Goal: Task Accomplishment & Management: Manage account settings

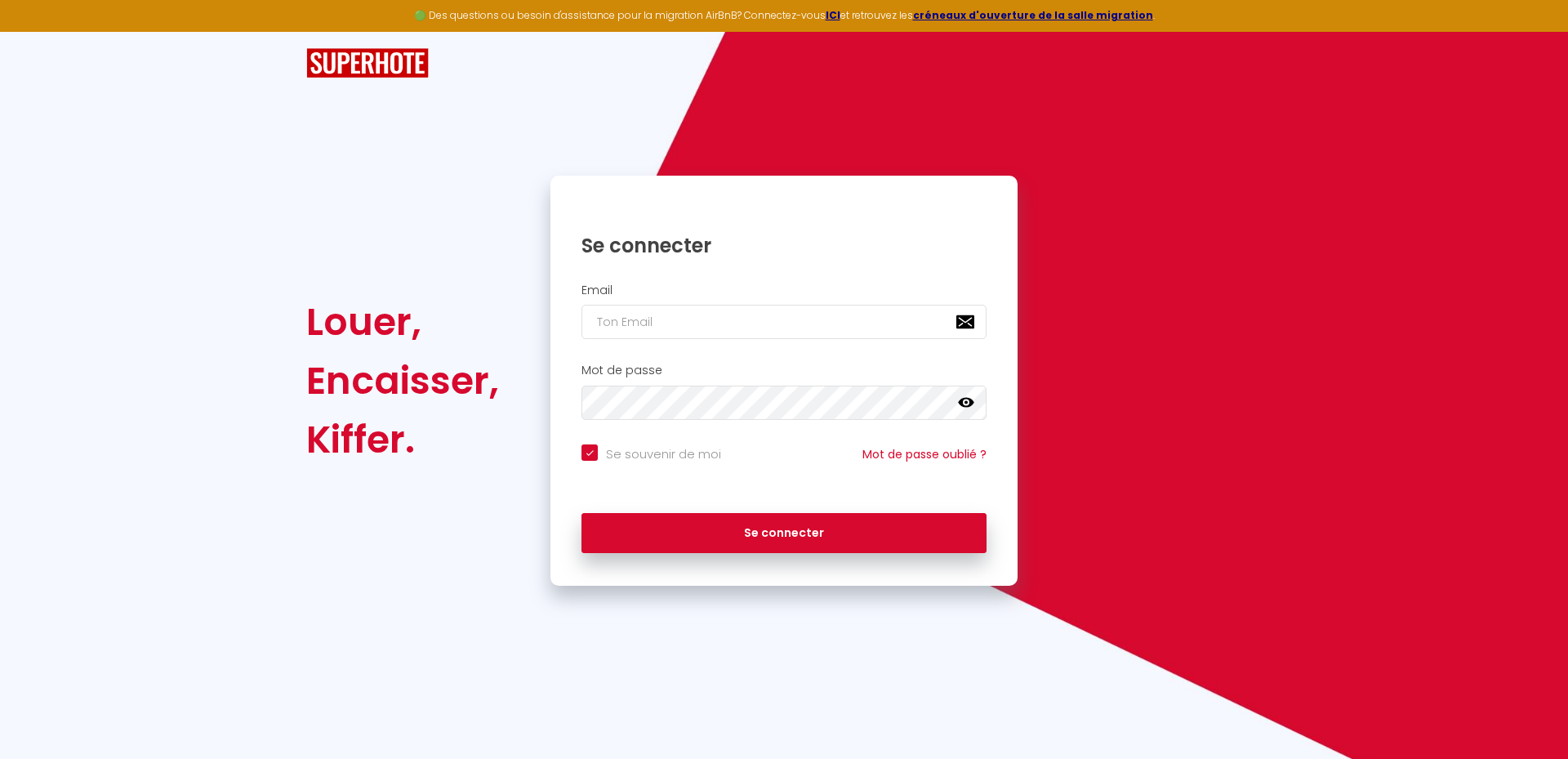
checkbox input "true"
click at [674, 323] on input "email" at bounding box center [784, 321] width 405 height 34
click at [650, 318] on input "email" at bounding box center [784, 321] width 405 height 34
type input "k"
checkbox input "true"
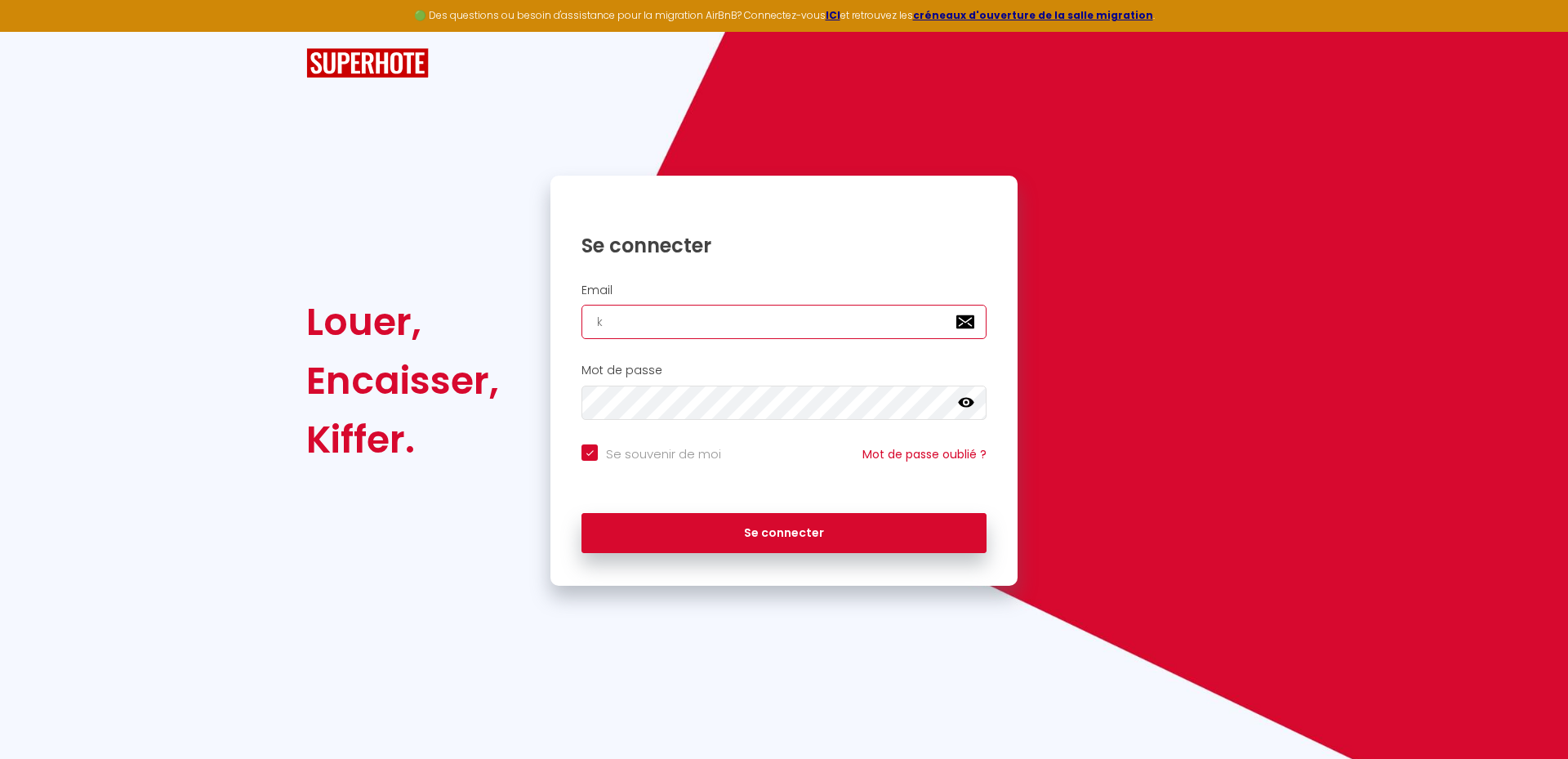
type input "kz"
checkbox input "true"
type input "kzp"
checkbox input "true"
type input "kzpr"
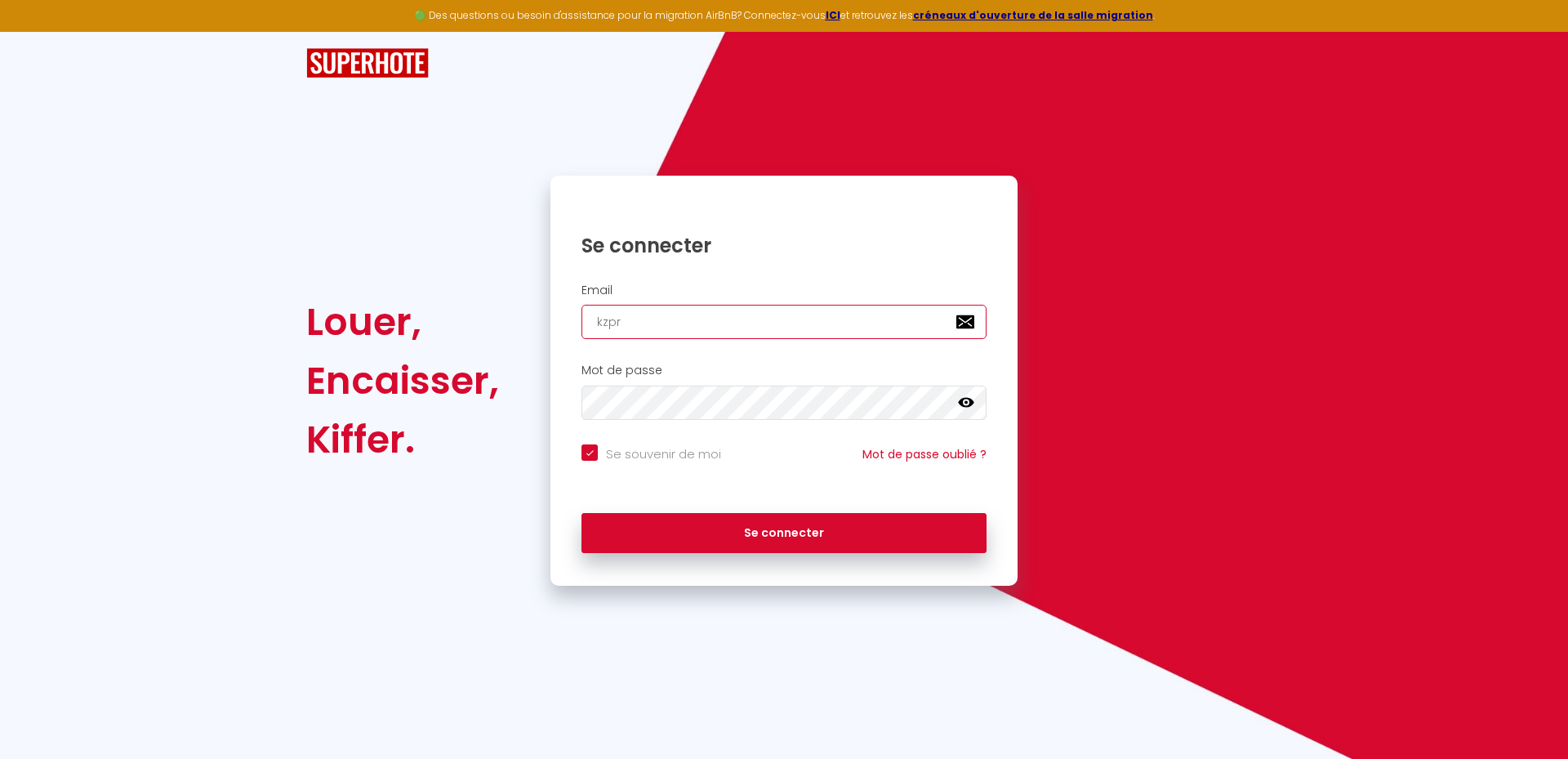
checkbox input "true"
type input "kzpro"
checkbox input "true"
type input "kzprol"
checkbox input "true"
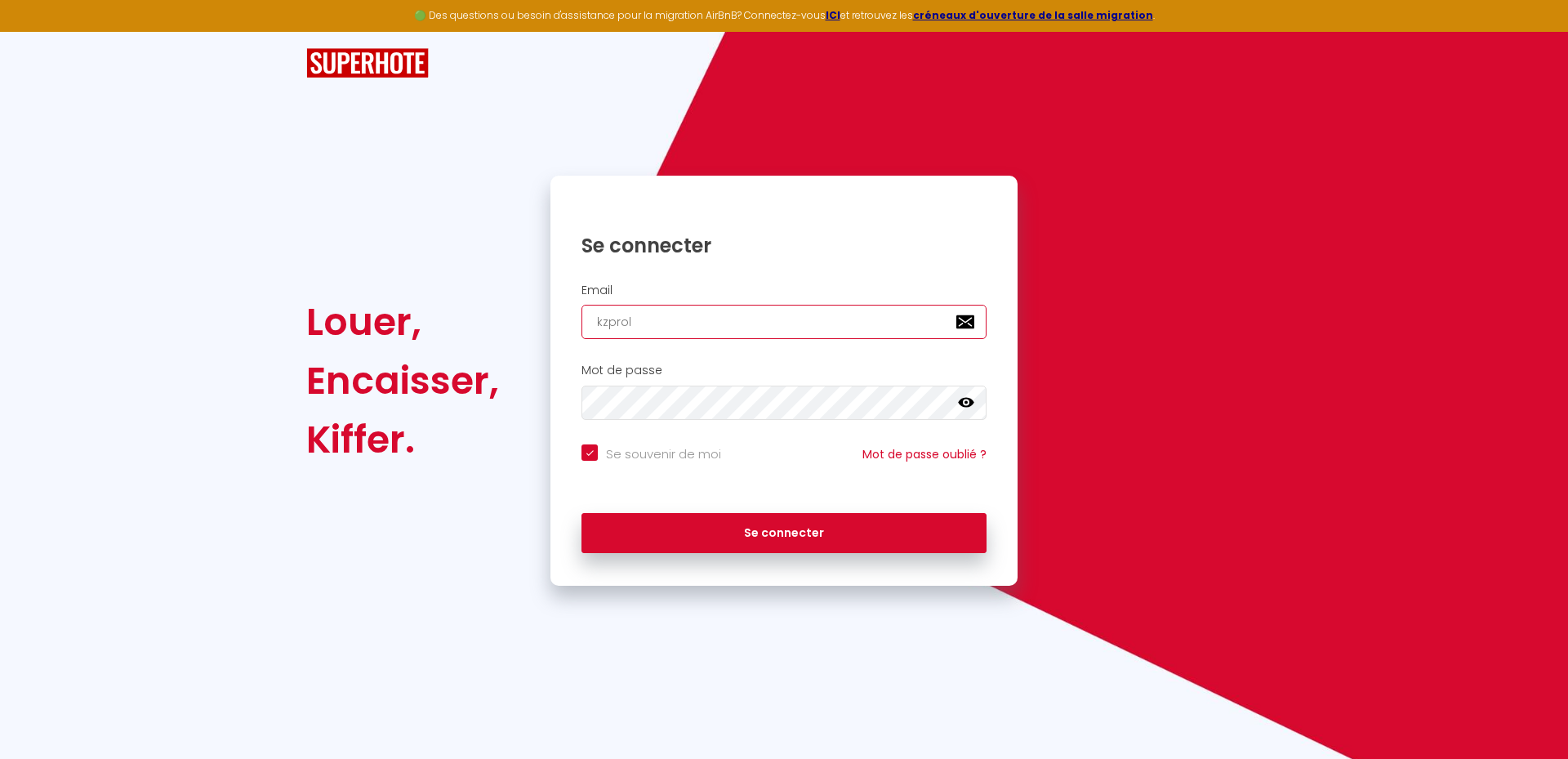
type input "kzprolo"
checkbox input "true"
type input "kzproloc"
checkbox input "true"
type input "kzproloc@"
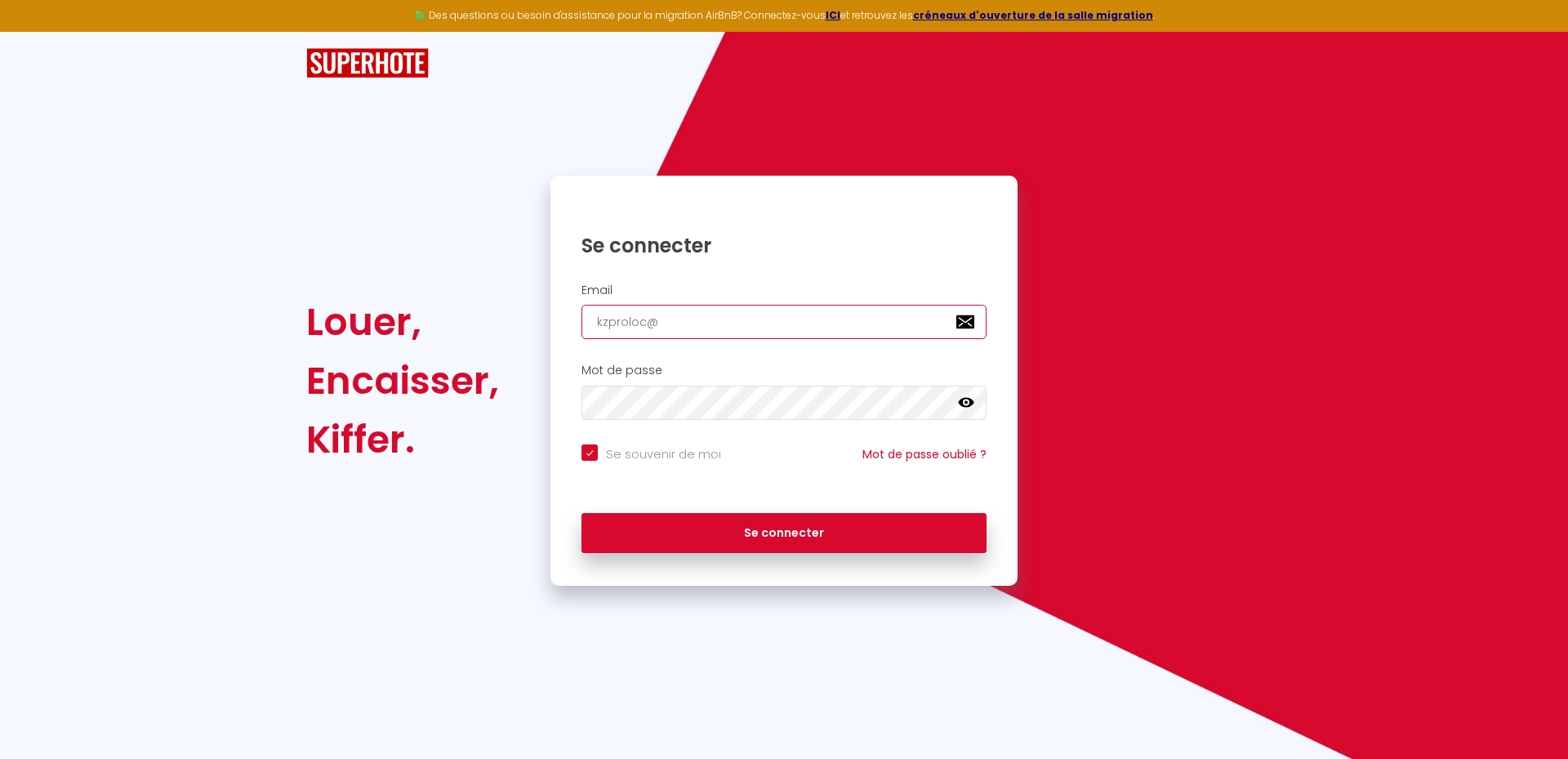
checkbox input "true"
type input "kzproloc@m"
checkbox input "true"
type input "kzproloc@ma"
checkbox input "true"
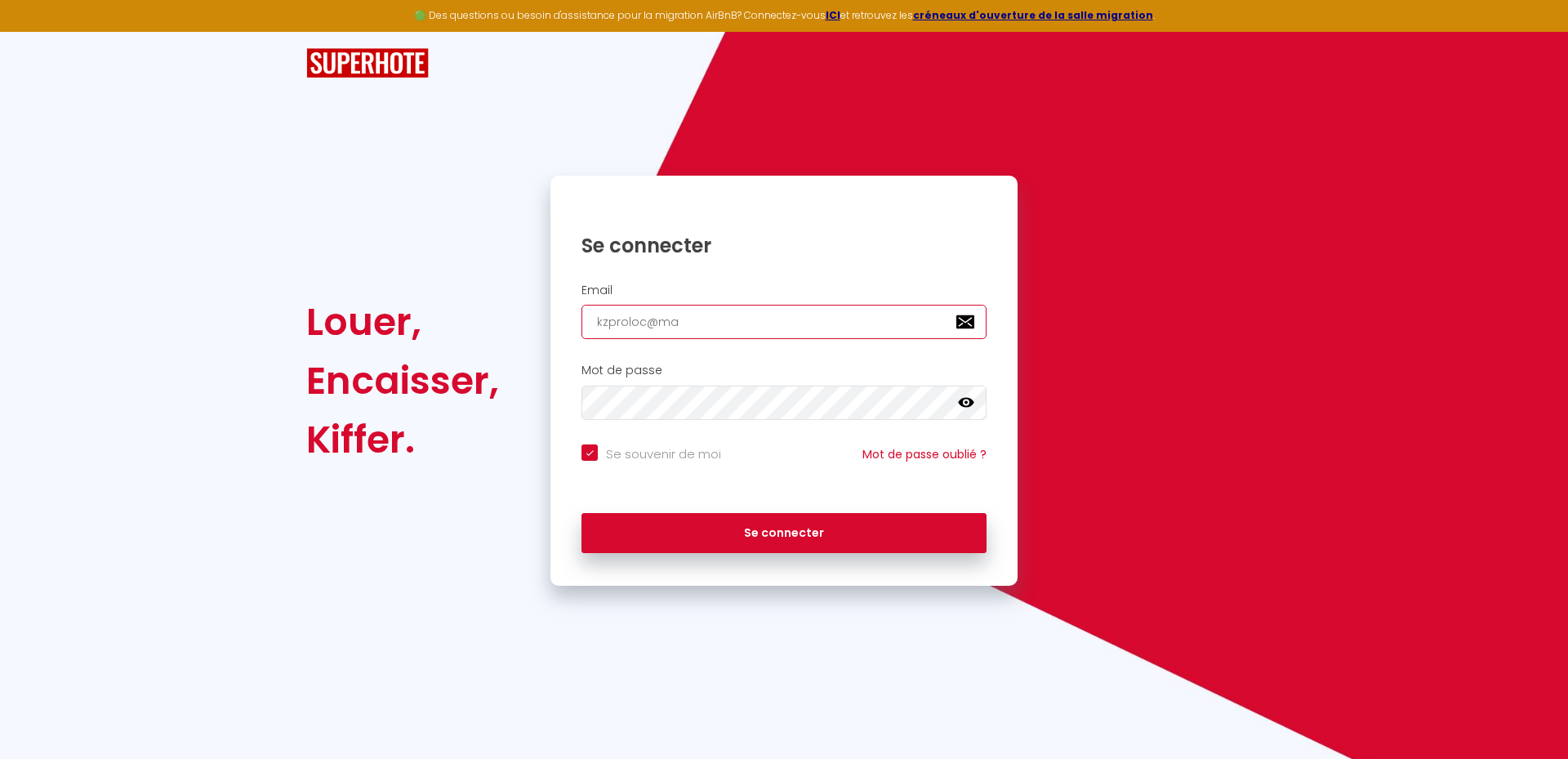
type input "kzproloc@mai"
checkbox input "true"
type input "kzproloc@ma"
checkbox input "true"
type input "kzproloc@m"
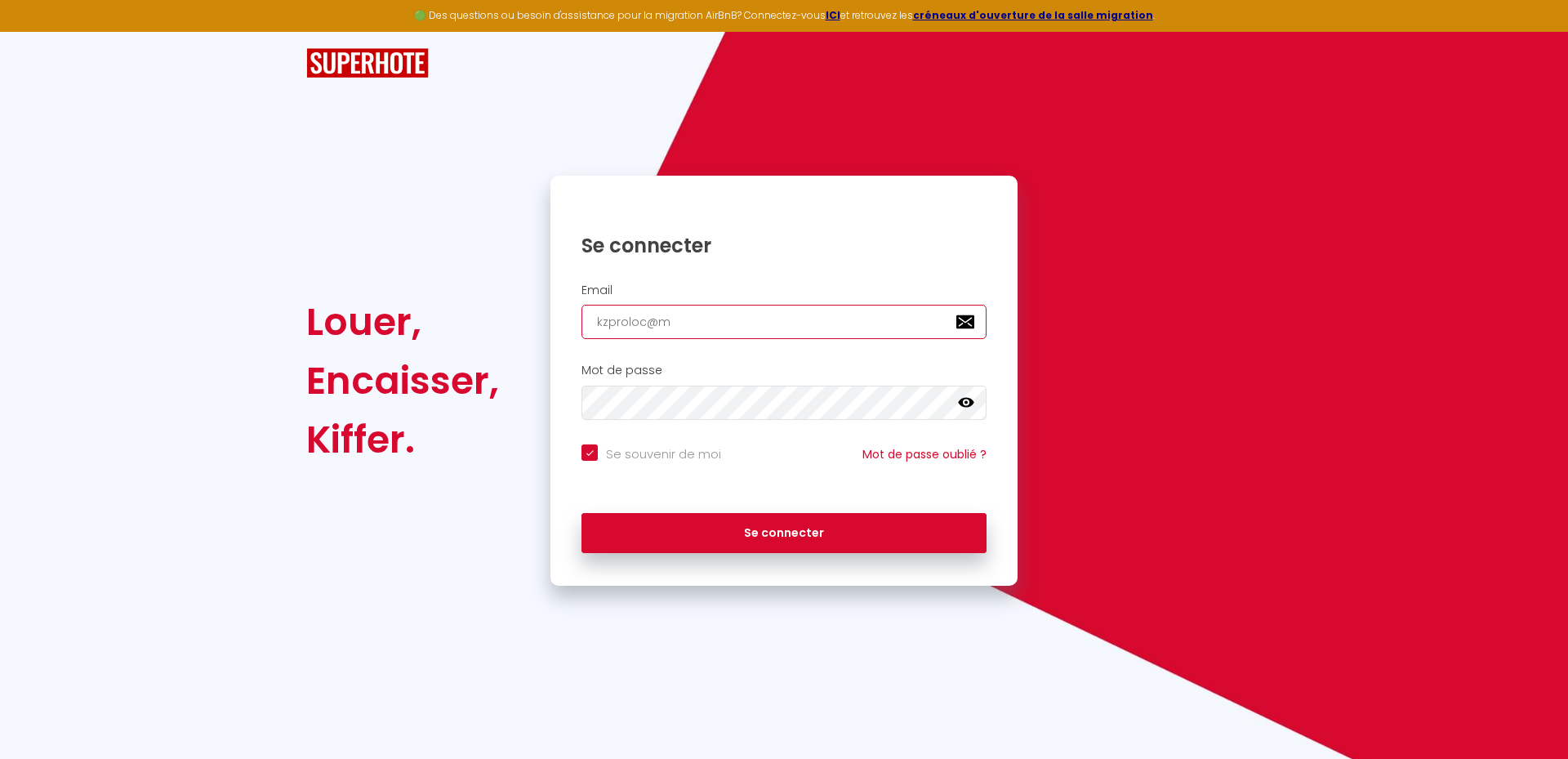
checkbox input "true"
type input "kzproloc@"
checkbox input "true"
type input "kzproloc@g"
checkbox input "true"
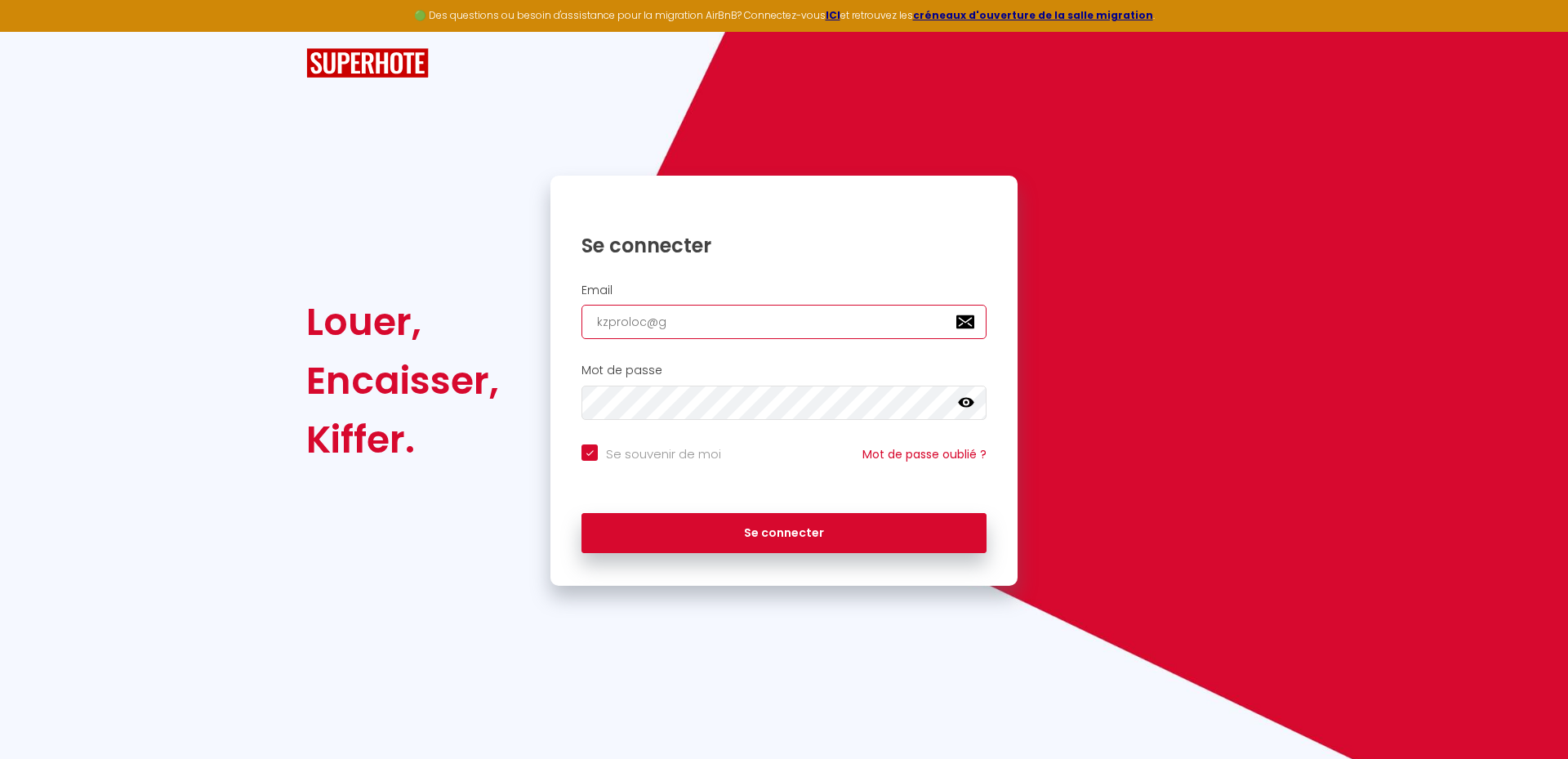
type input "kzproloc@gm"
checkbox input "true"
type input "kzproloc@gma"
checkbox input "true"
type input "kzproloc@gmai"
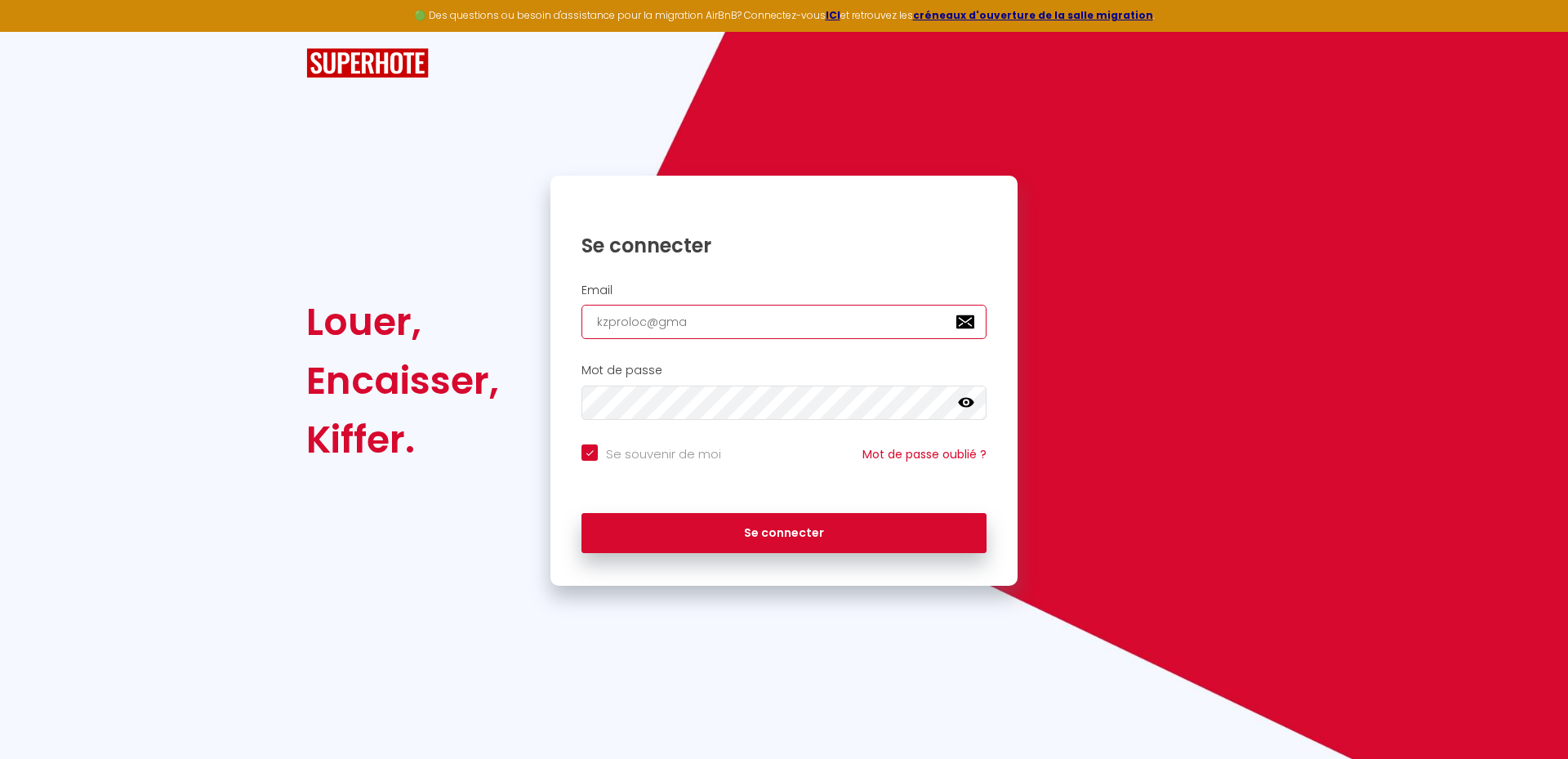
checkbox input "true"
type input "[EMAIL_ADDRESS]"
checkbox input "true"
type input "[EMAIL_ADDRESS]."
checkbox input "true"
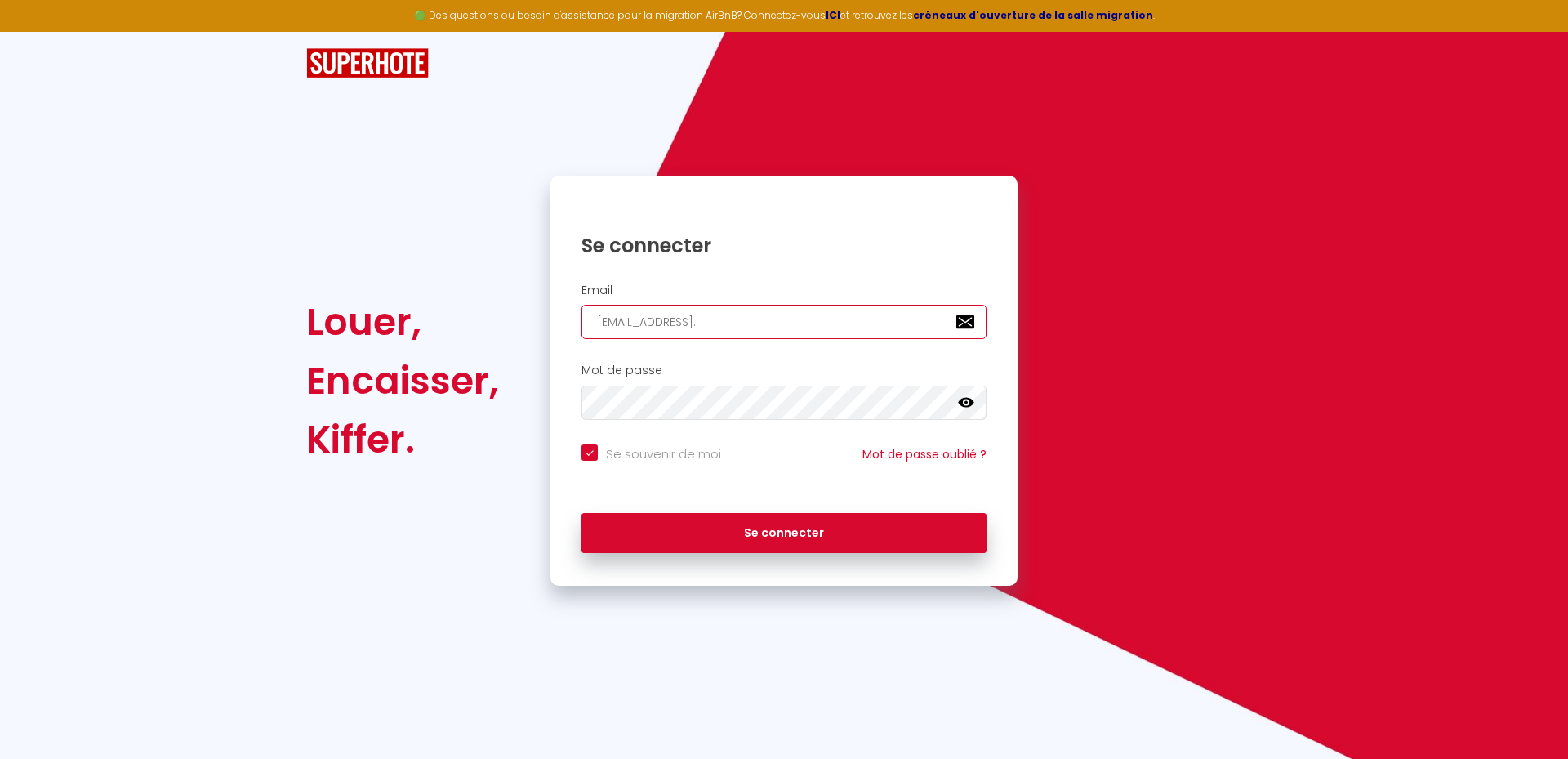
type input "kzproloc@gmail.c"
checkbox input "true"
type input "[EMAIL_ADDRESS][DOMAIN_NAME]"
checkbox input "true"
type input "[EMAIL_ADDRESS][DOMAIN_NAME]"
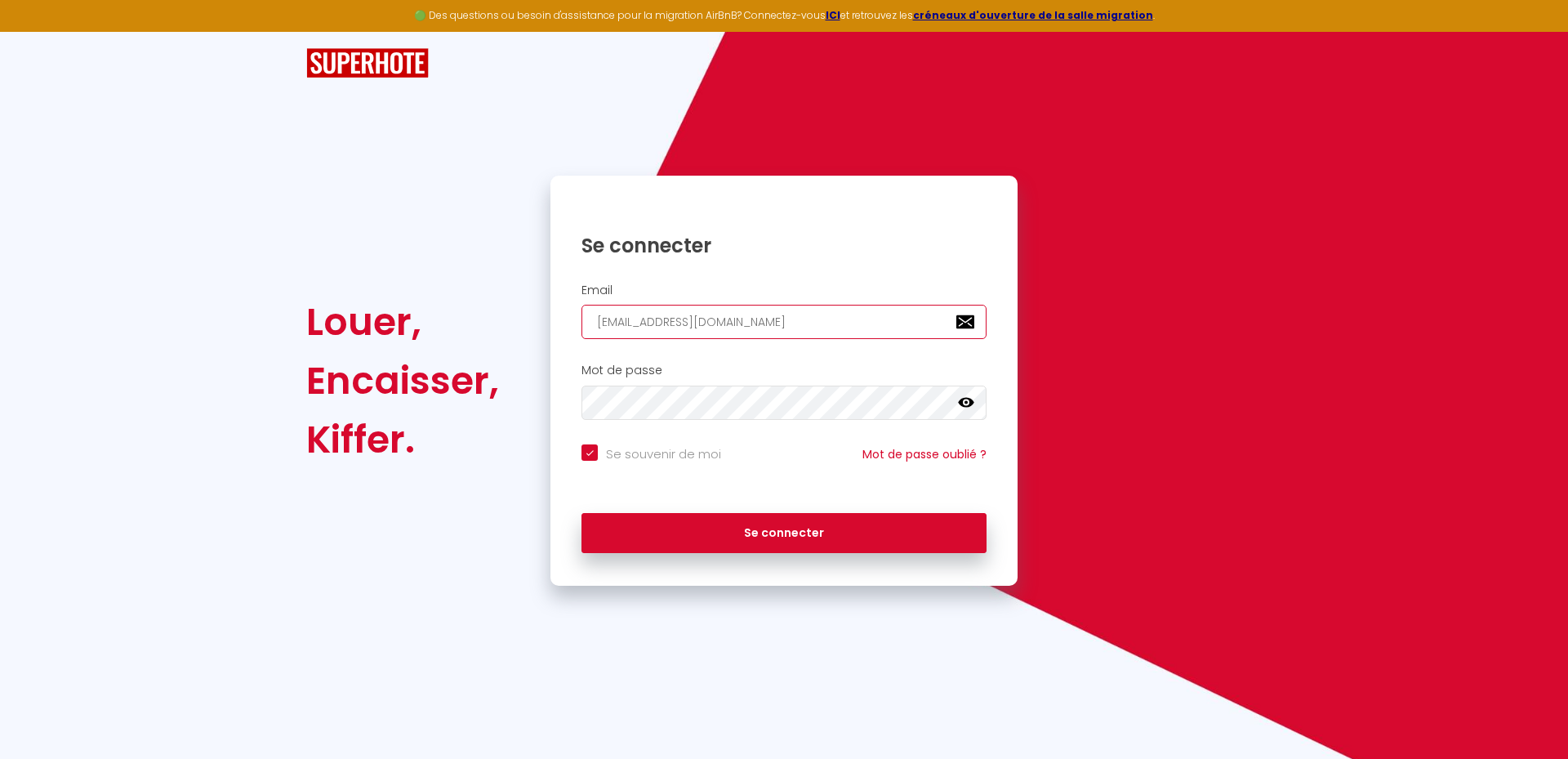
checkbox input "true"
type input "[EMAIL_ADDRESS][DOMAIN_NAME]"
click at [966, 399] on icon at bounding box center [965, 402] width 16 height 10
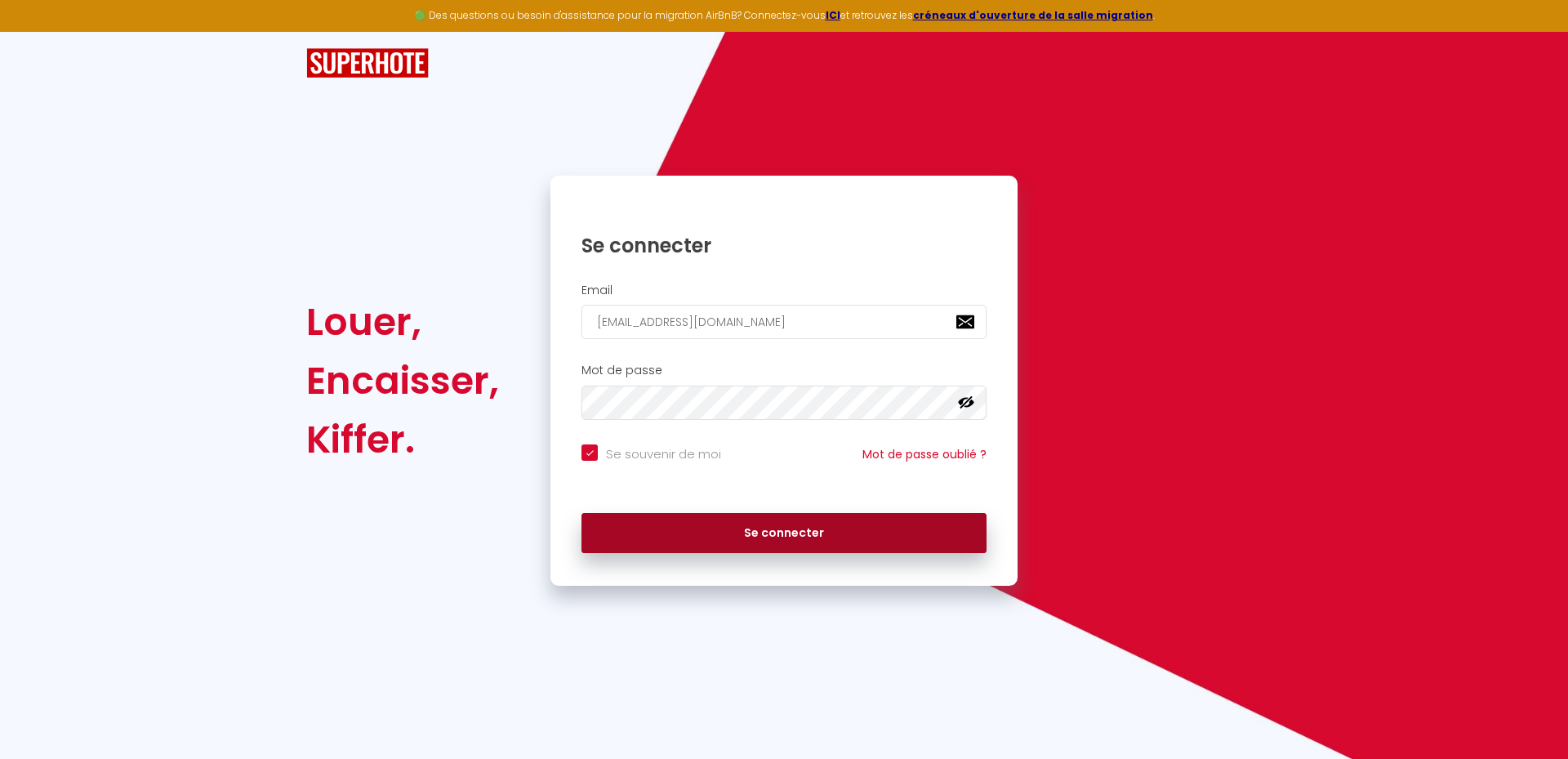
click at [750, 529] on button "Se connecter" at bounding box center [784, 533] width 405 height 41
checkbox input "true"
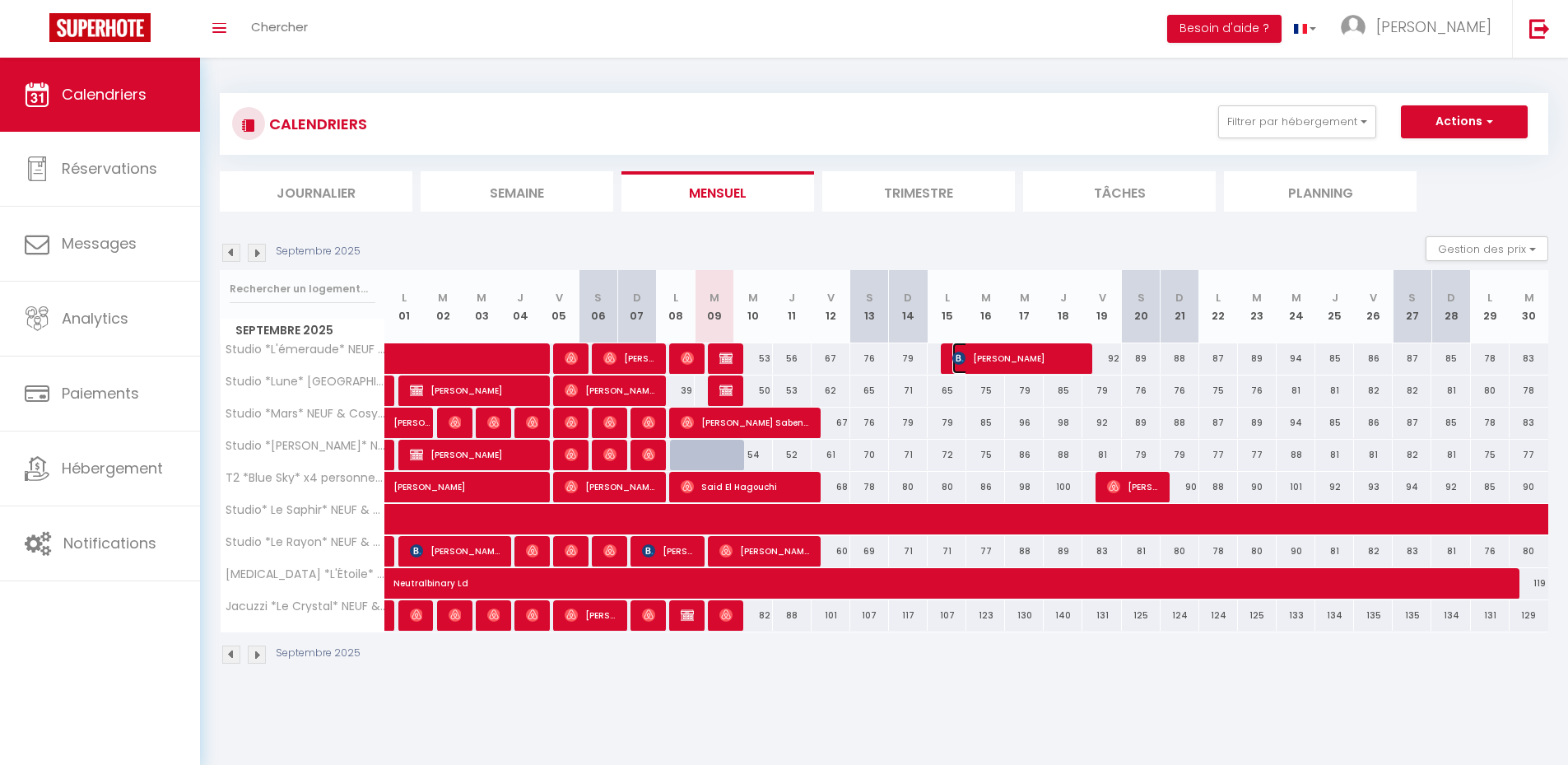
click at [1018, 364] on span "[PERSON_NAME]" at bounding box center [1017, 358] width 129 height 32
select select "OK"
select select "KO"
select select "0"
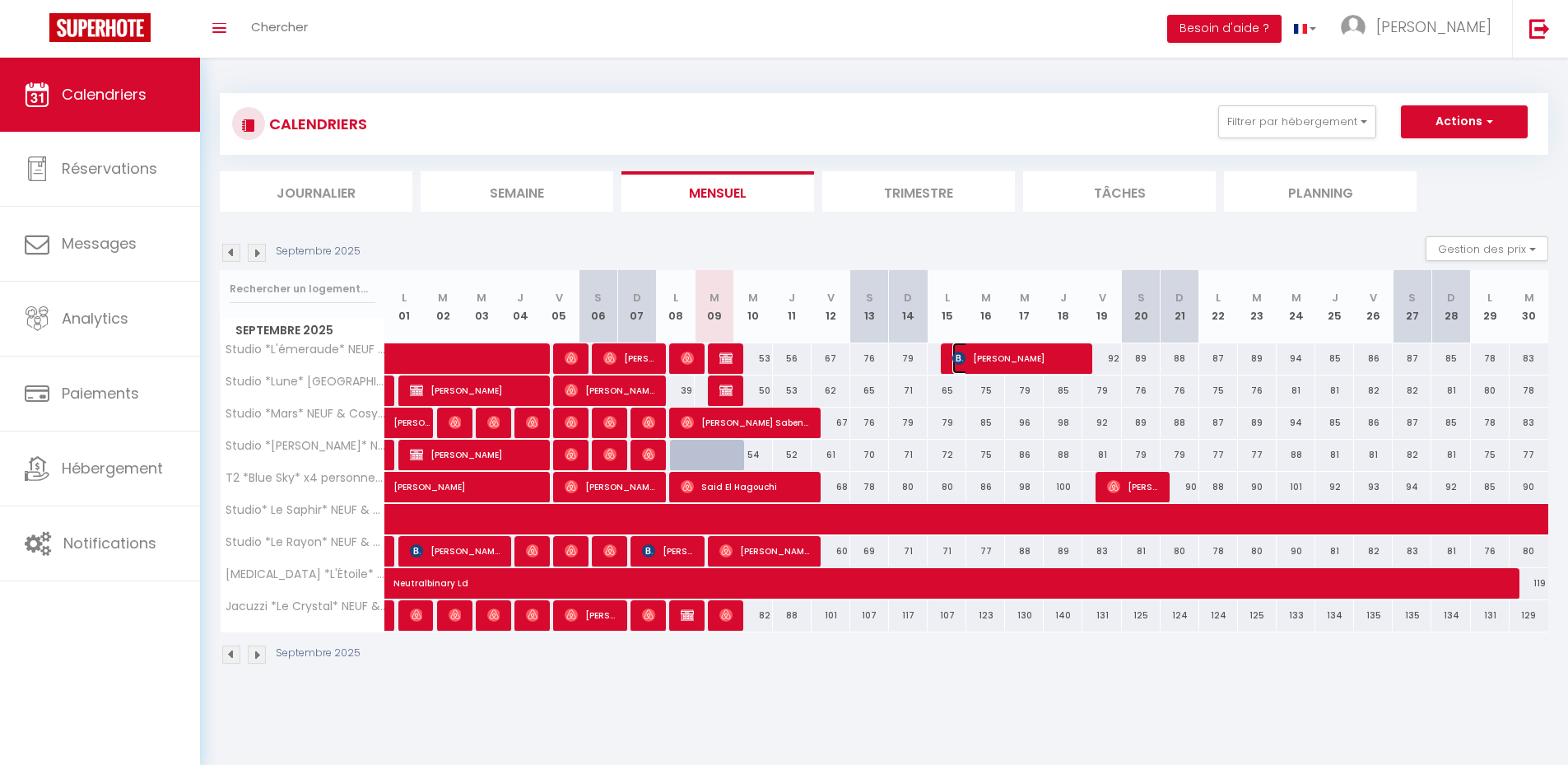
select select "1"
select select
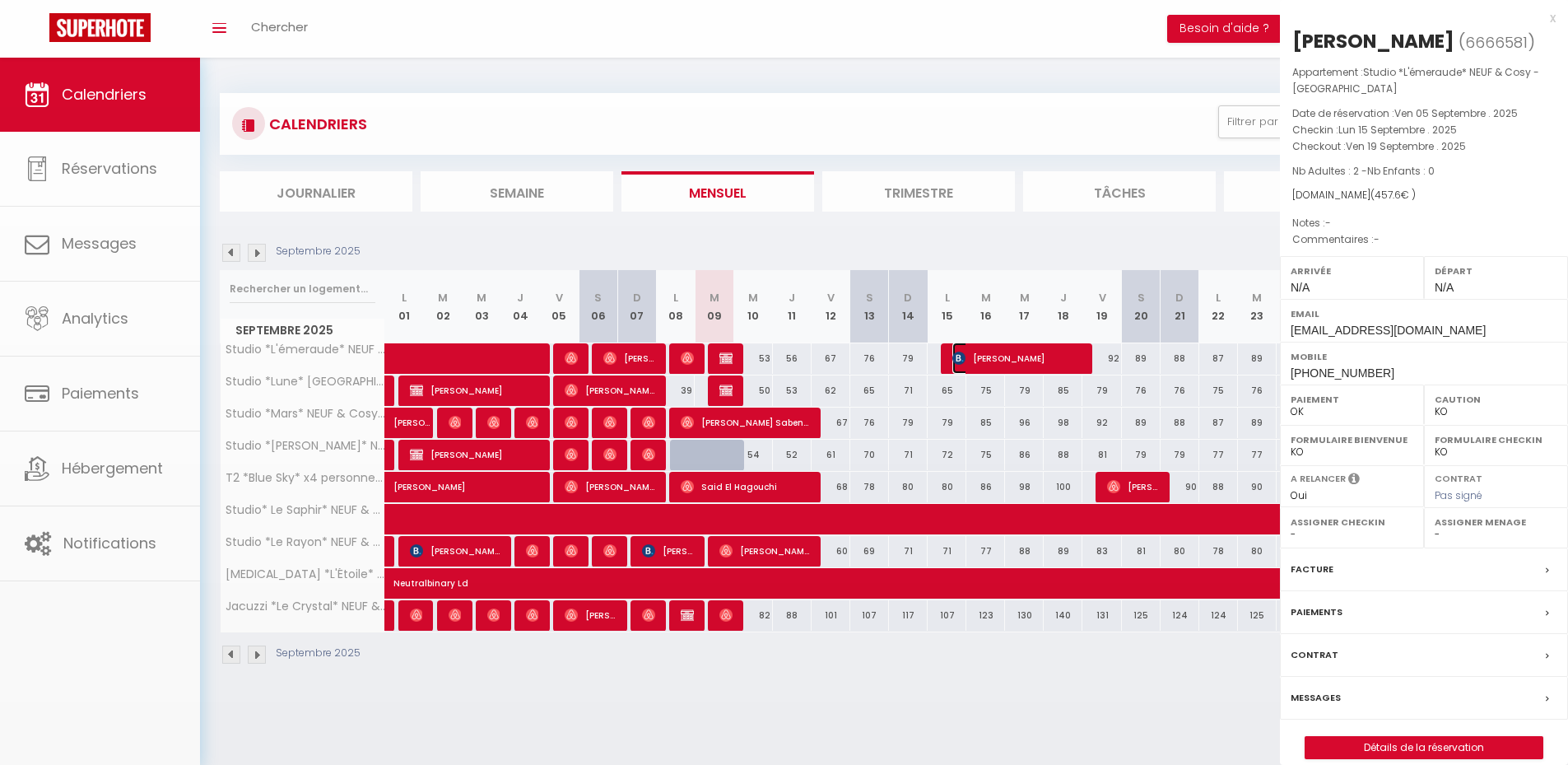
select select "40794"
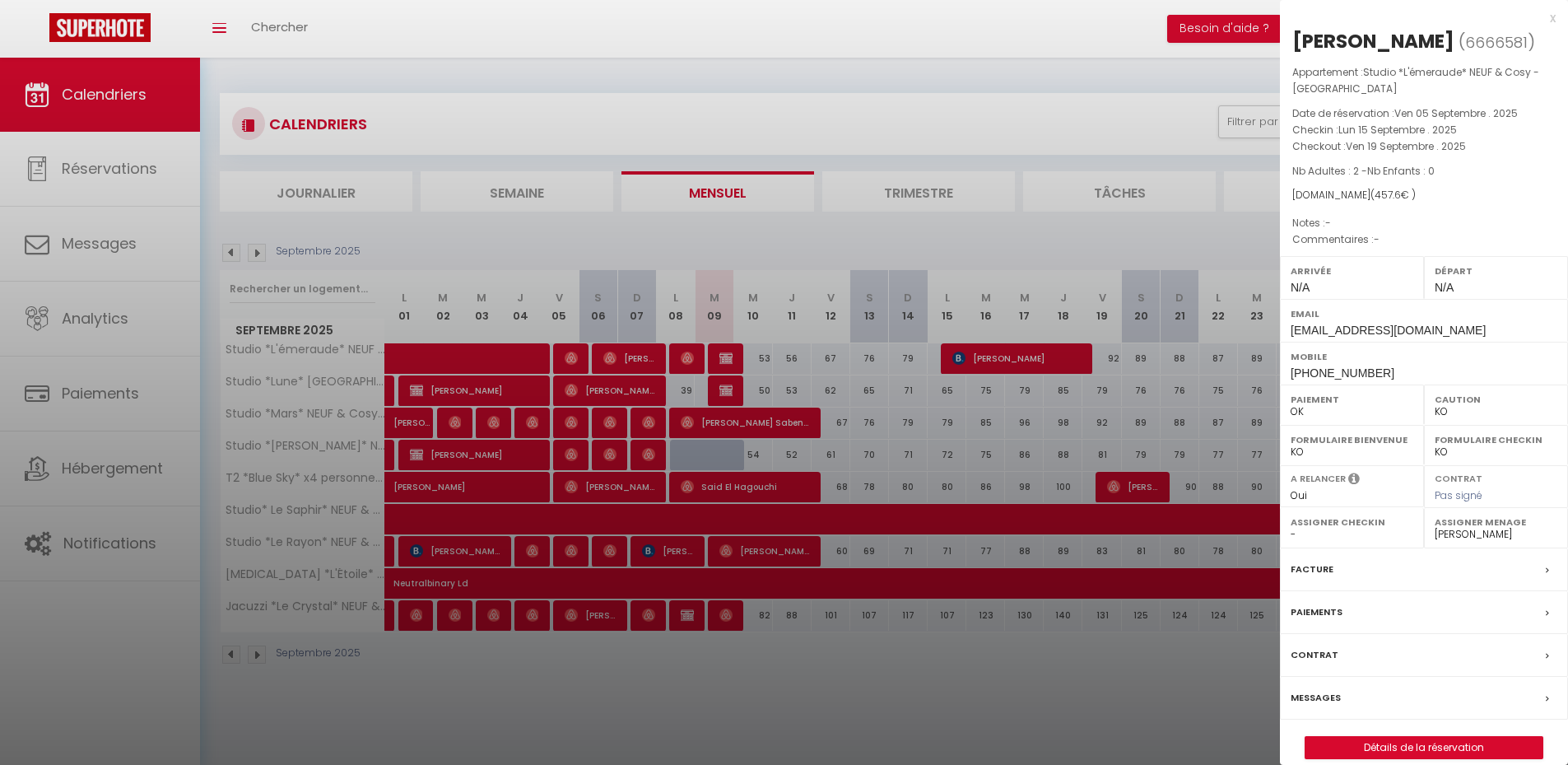
click at [912, 320] on div at bounding box center [784, 382] width 1568 height 765
